Goal: Register for event/course

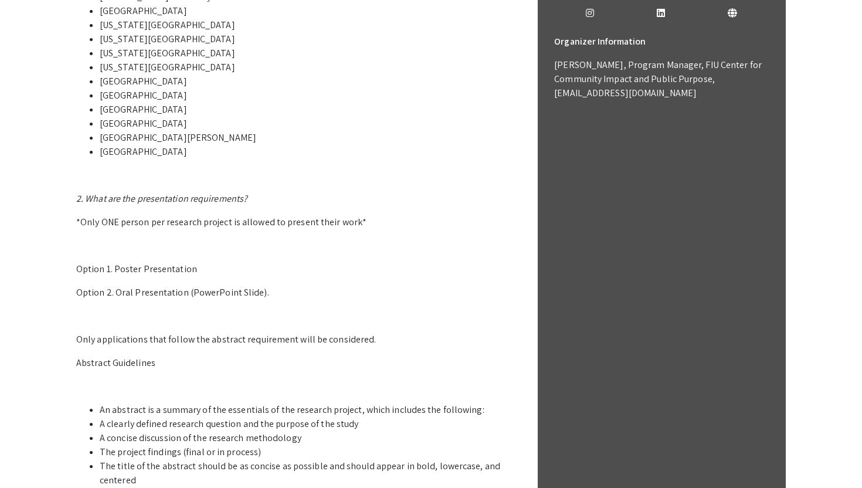
scroll to position [432, 0]
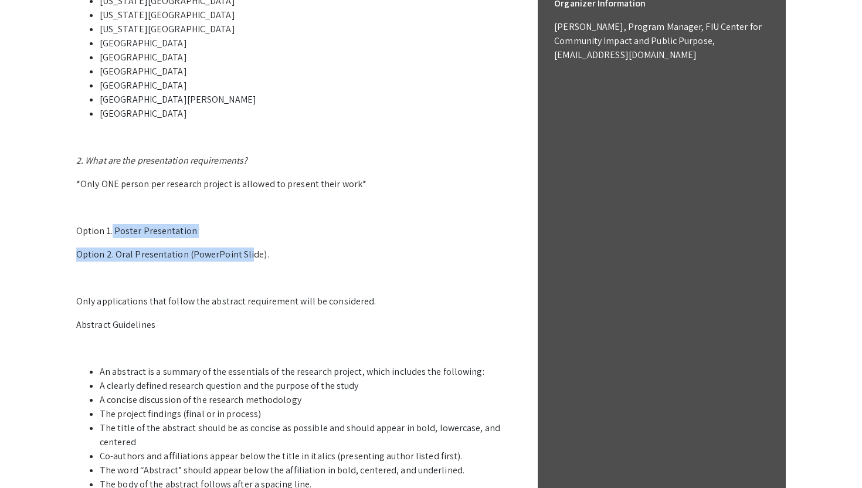
drag, startPoint x: 113, startPoint y: 226, endPoint x: 246, endPoint y: 253, distance: 135.8
click at [246, 253] on p "1. Who can participate in the LSSF STEM Undergraduate Research Symposium? Stude…" at bounding box center [296, 247] width 440 height 685
click at [246, 253] on p "Option 2. Oral Presentation (PowerPoint Slide)." at bounding box center [296, 254] width 440 height 14
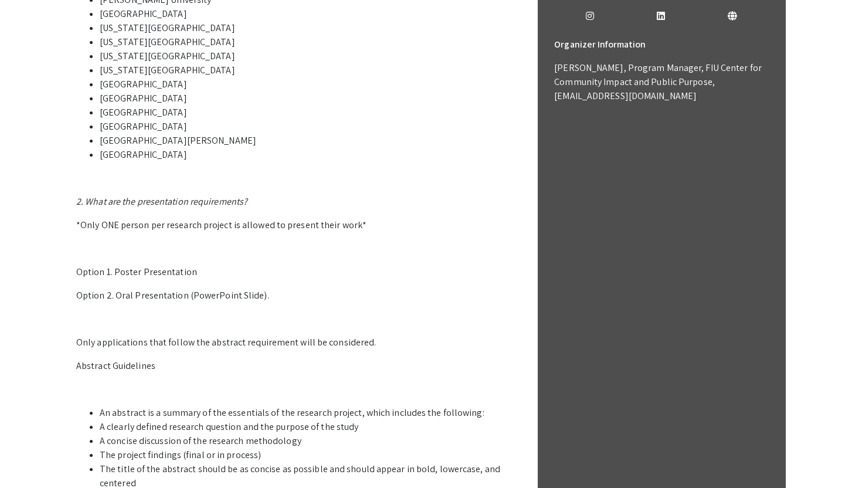
scroll to position [390, 0]
drag, startPoint x: 77, startPoint y: 298, endPoint x: 241, endPoint y: 303, distance: 163.6
click at [240, 304] on p "1. Who can participate in the LSSF STEM Undergraduate Research Symposium? Stude…" at bounding box center [296, 289] width 440 height 685
click at [241, 303] on p "Option 2. Oral Presentation (PowerPoint Slide)." at bounding box center [296, 296] width 440 height 14
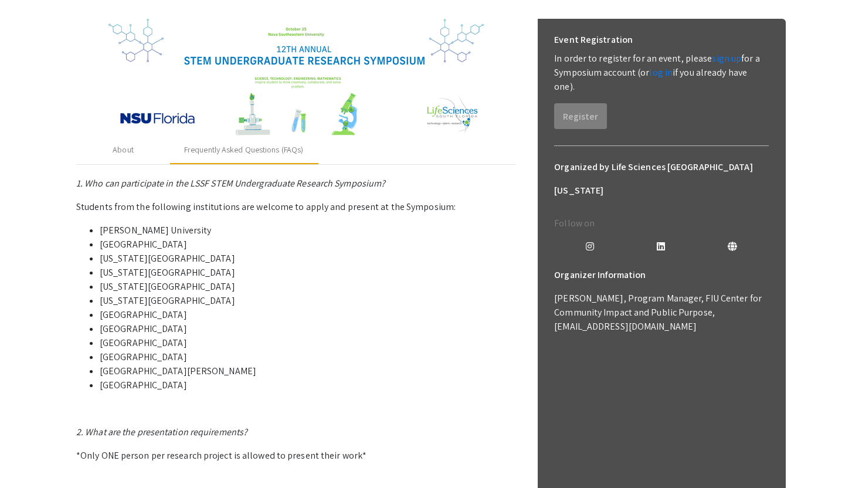
scroll to position [152, 0]
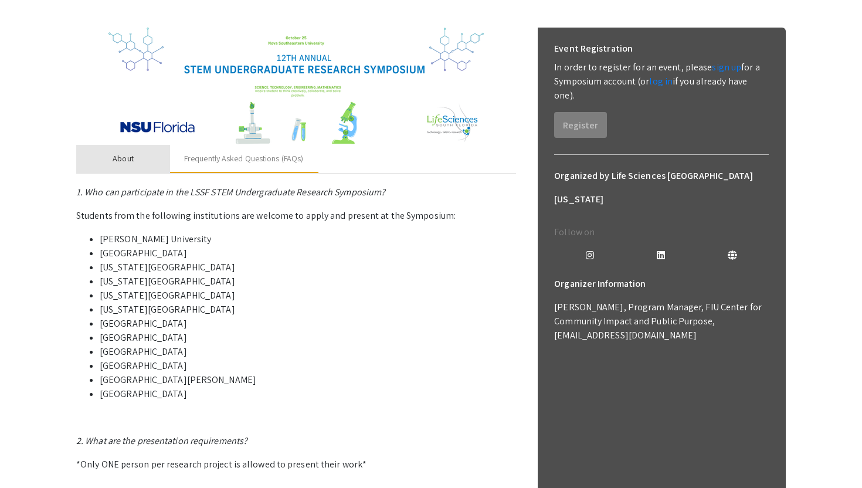
click at [120, 167] on div "About" at bounding box center [123, 159] width 94 height 28
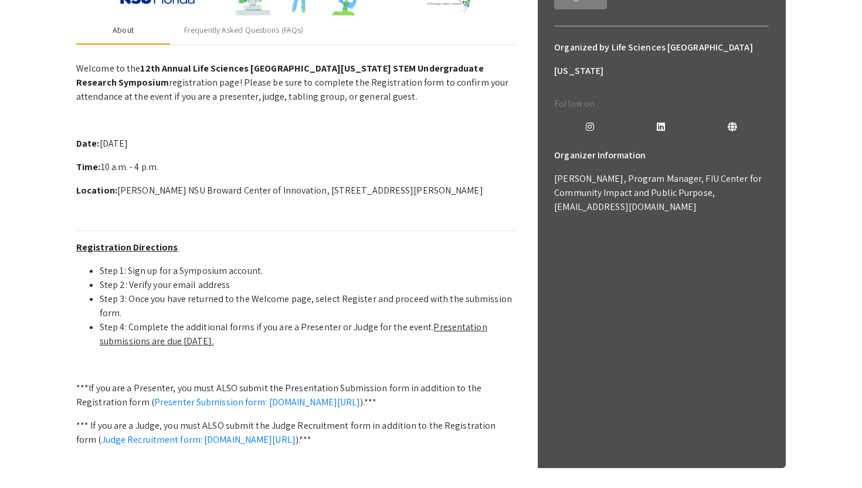
scroll to position [356, 0]
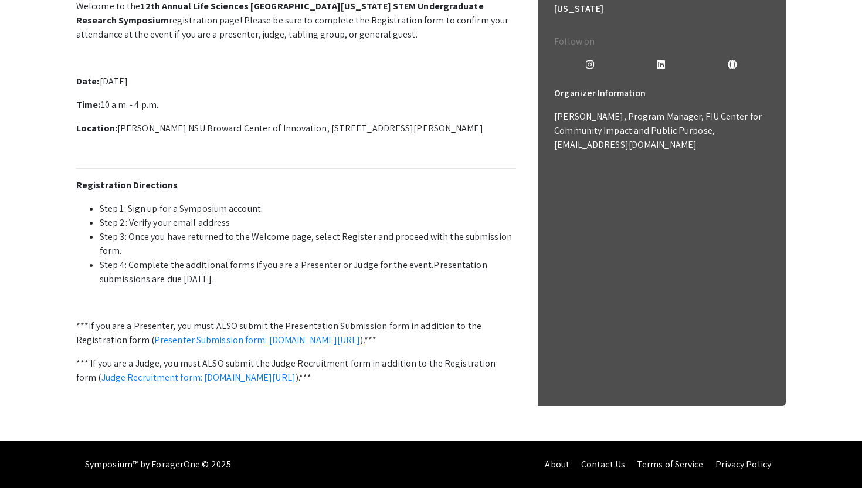
drag, startPoint x: 412, startPoint y: 251, endPoint x: 415, endPoint y: 265, distance: 14.3
click at [418, 264] on li "Step 4: Complete the additional forms if you are a Presenter or Judge for the e…" at bounding box center [308, 272] width 416 height 28
click at [279, 261] on li "Step 4: Complete the additional forms if you are a Presenter or Judge for the e…" at bounding box center [308, 272] width 416 height 28
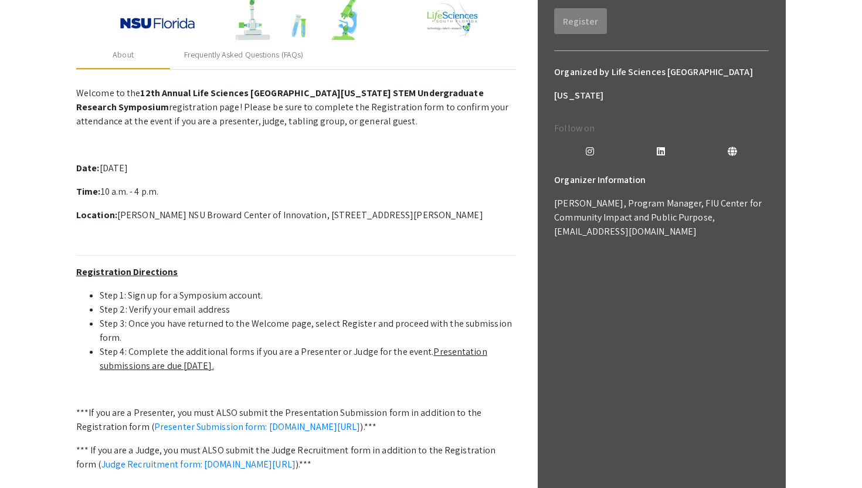
scroll to position [16, 0]
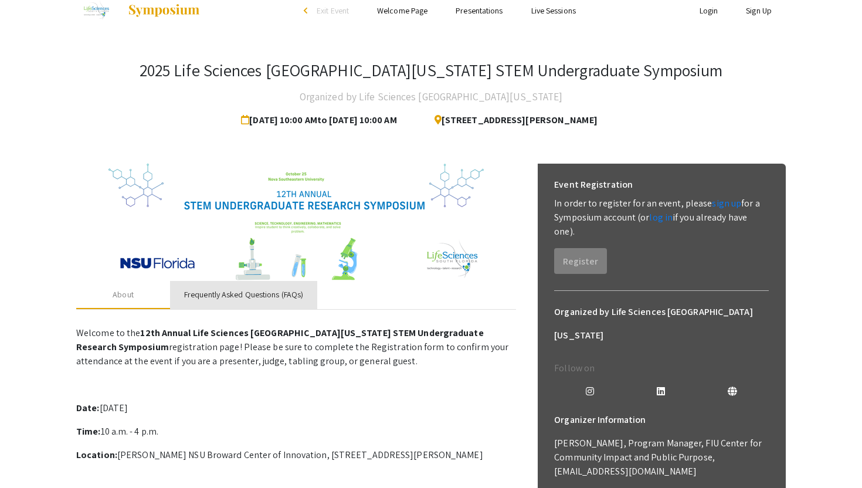
click at [276, 292] on div "Frequently Asked Questions (FAQs)" at bounding box center [243, 294] width 119 height 12
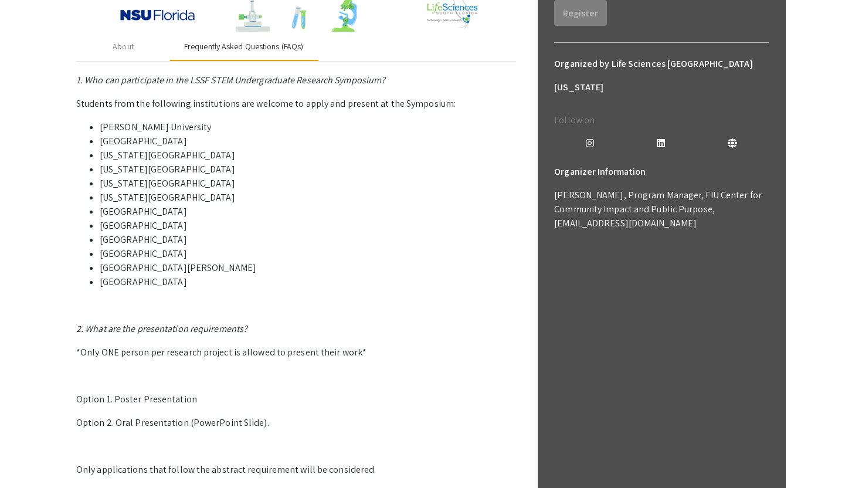
scroll to position [266, 0]
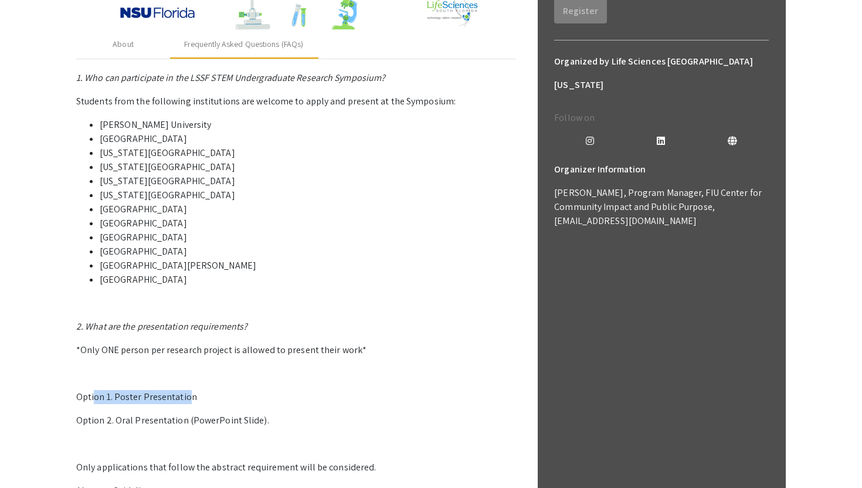
drag, startPoint x: 94, startPoint y: 396, endPoint x: 186, endPoint y: 396, distance: 92.1
click at [188, 397] on p "Option 1. Poster Presentation" at bounding box center [296, 397] width 440 height 14
click at [186, 396] on p "Option 1. Poster Presentation" at bounding box center [296, 397] width 440 height 14
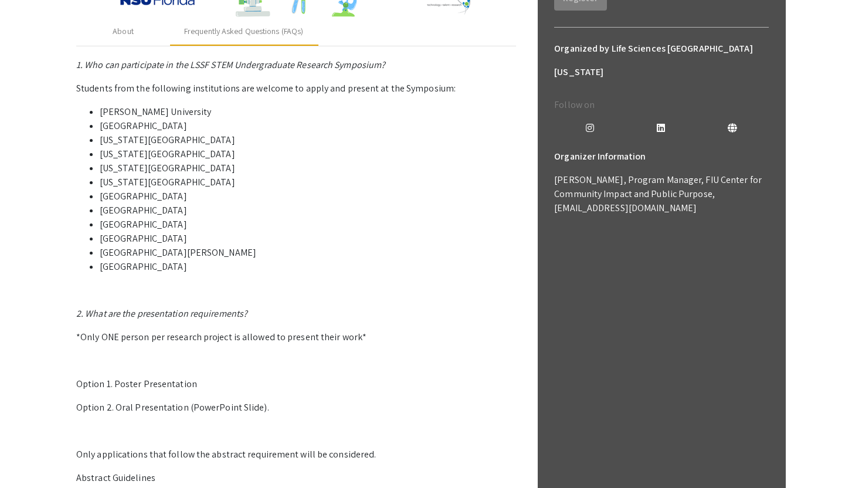
scroll to position [246, 0]
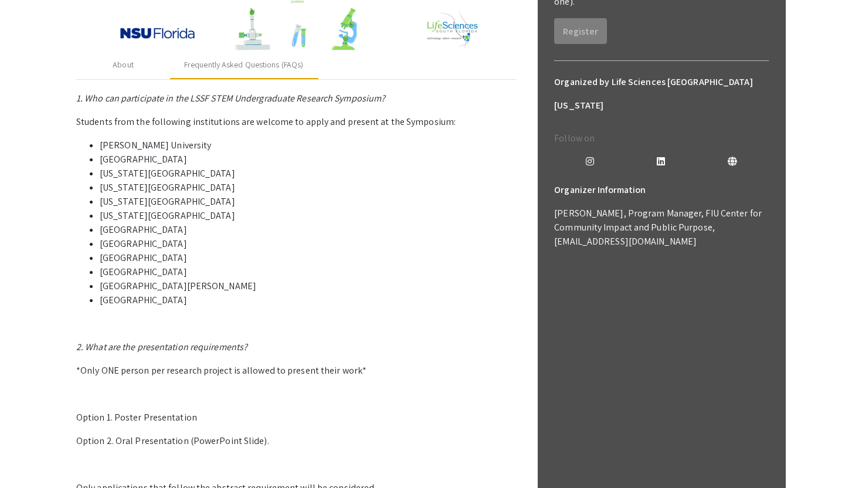
drag, startPoint x: 178, startPoint y: 236, endPoint x: 203, endPoint y: 314, distance: 81.4
click at [203, 314] on p "1. Who can participate in the LSSF STEM Undergraduate Research Symposium? Stude…" at bounding box center [296, 433] width 440 height 685
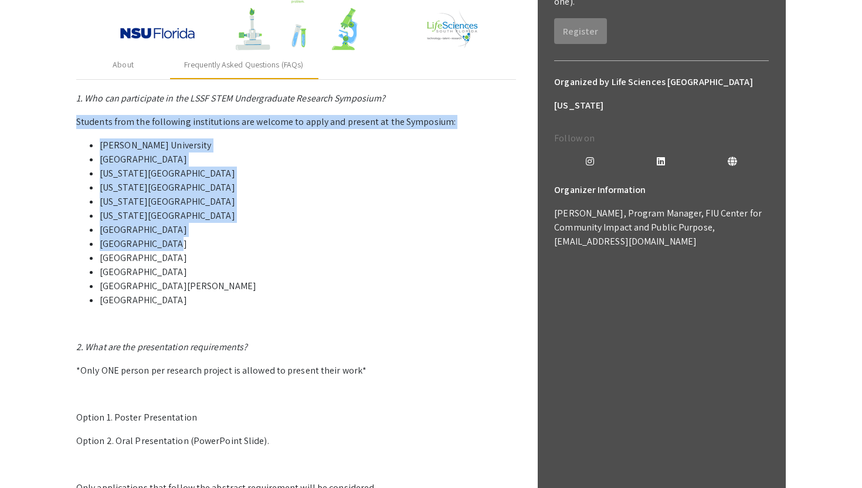
drag, startPoint x: 69, startPoint y: 117, endPoint x: 167, endPoint y: 243, distance: 159.3
click at [167, 243] on div "2025 Life Sciences [GEOGRAPHIC_DATA][US_STATE] STEM Undergraduate Symposium Org…" at bounding box center [430, 296] width 727 height 979
click at [167, 243] on li "[GEOGRAPHIC_DATA]" at bounding box center [308, 244] width 416 height 14
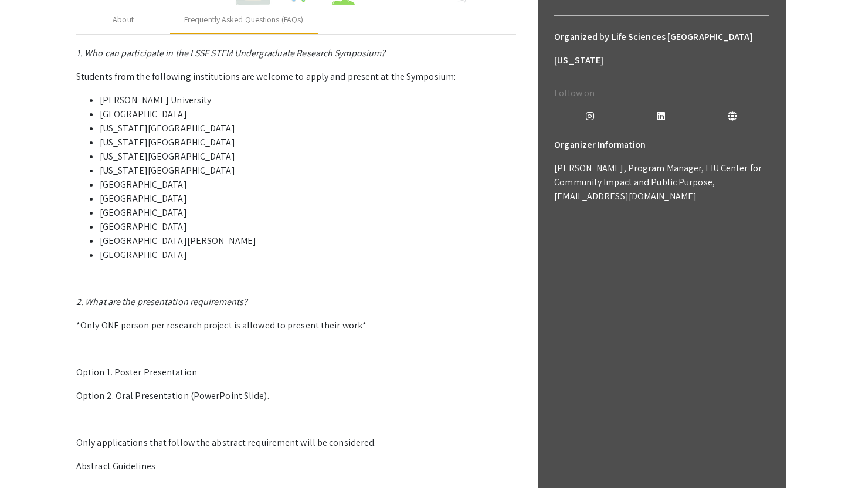
scroll to position [383, 0]
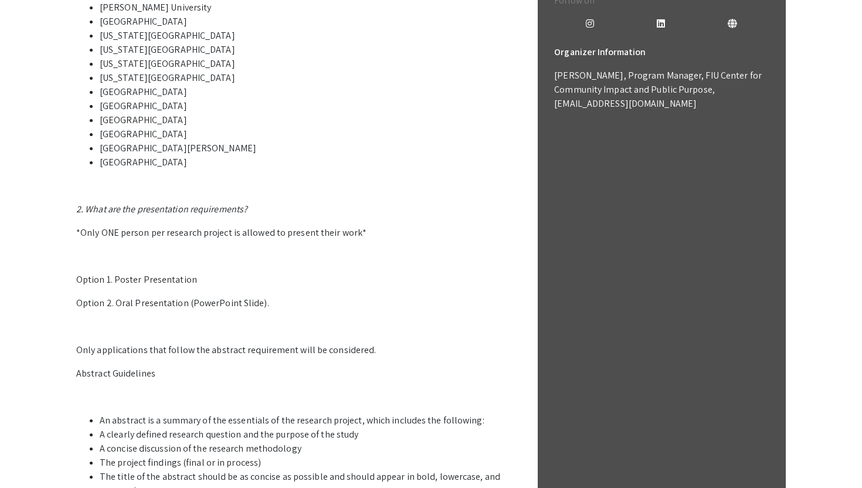
click at [64, 208] on app-registration-page-preview "2025 Life Sciences [GEOGRAPHIC_DATA][US_STATE] STEM Undergraduate Symposium Org…" at bounding box center [431, 158] width 862 height 979
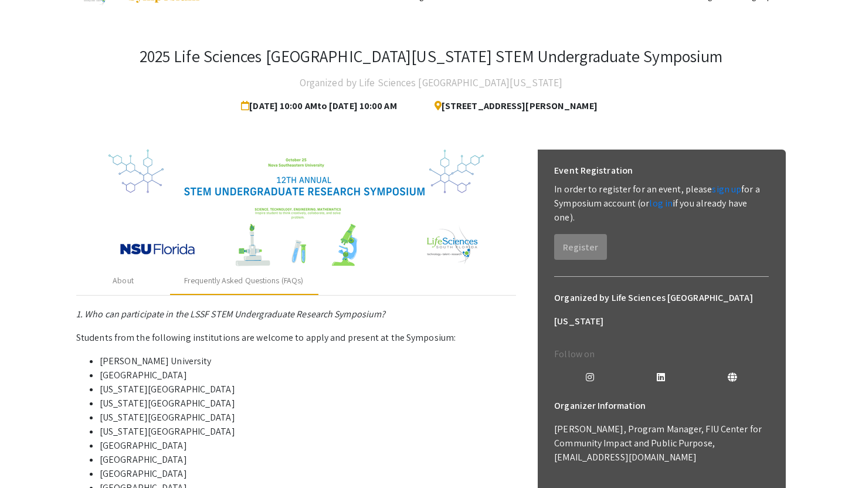
scroll to position [42, 0]
